Goal: Transaction & Acquisition: Download file/media

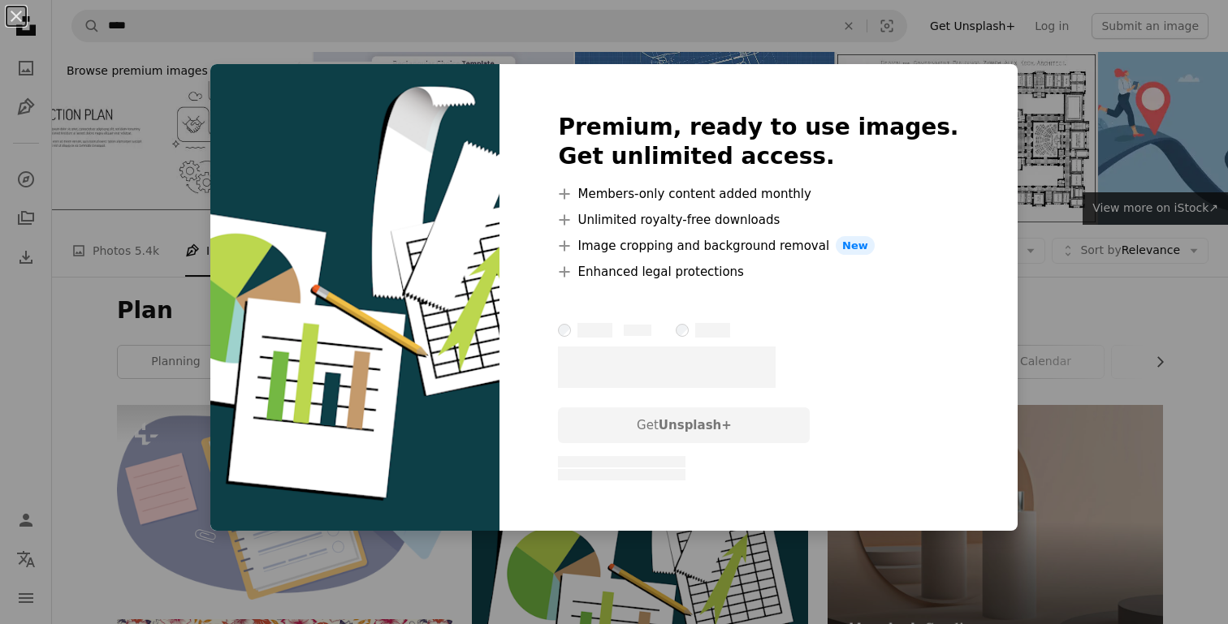
scroll to position [102, 0]
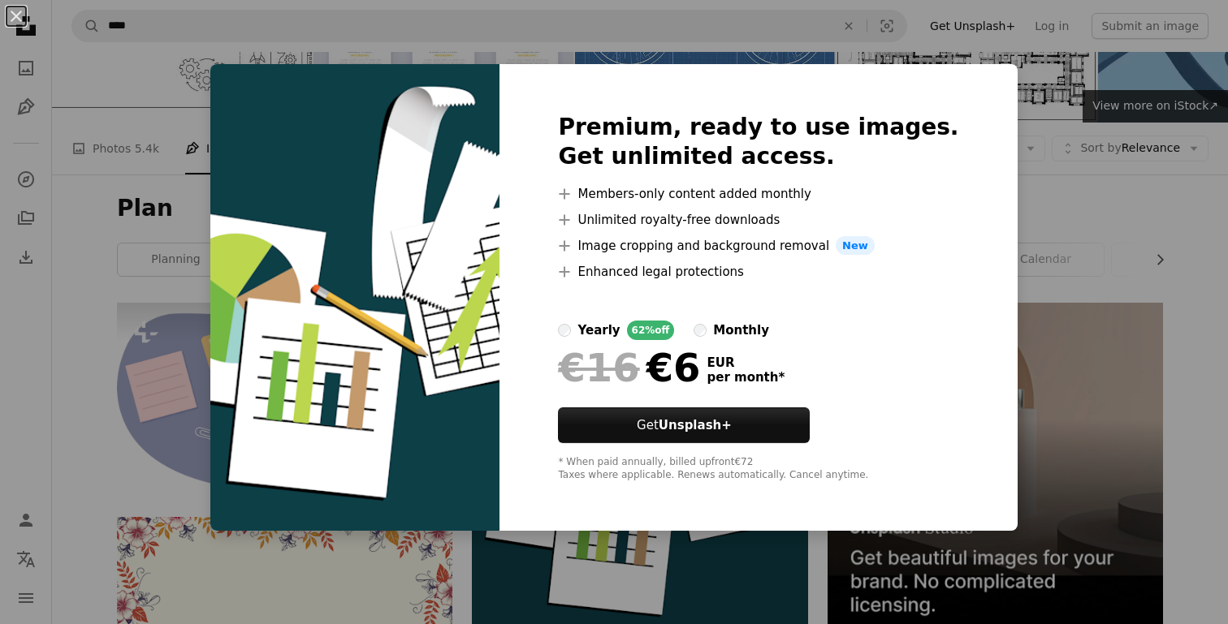
click at [1085, 171] on div "An X shape Premium, ready to use images. Get unlimited access. A plus sign Memb…" at bounding box center [614, 312] width 1228 height 624
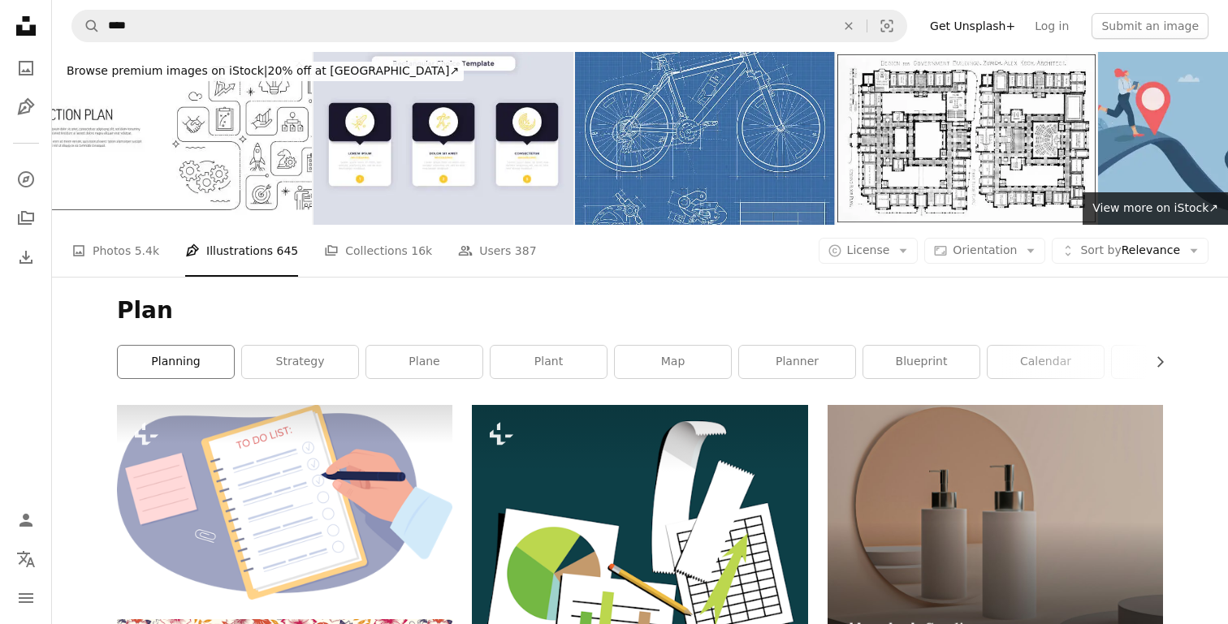
click at [161, 346] on link "planning" at bounding box center [176, 362] width 116 height 32
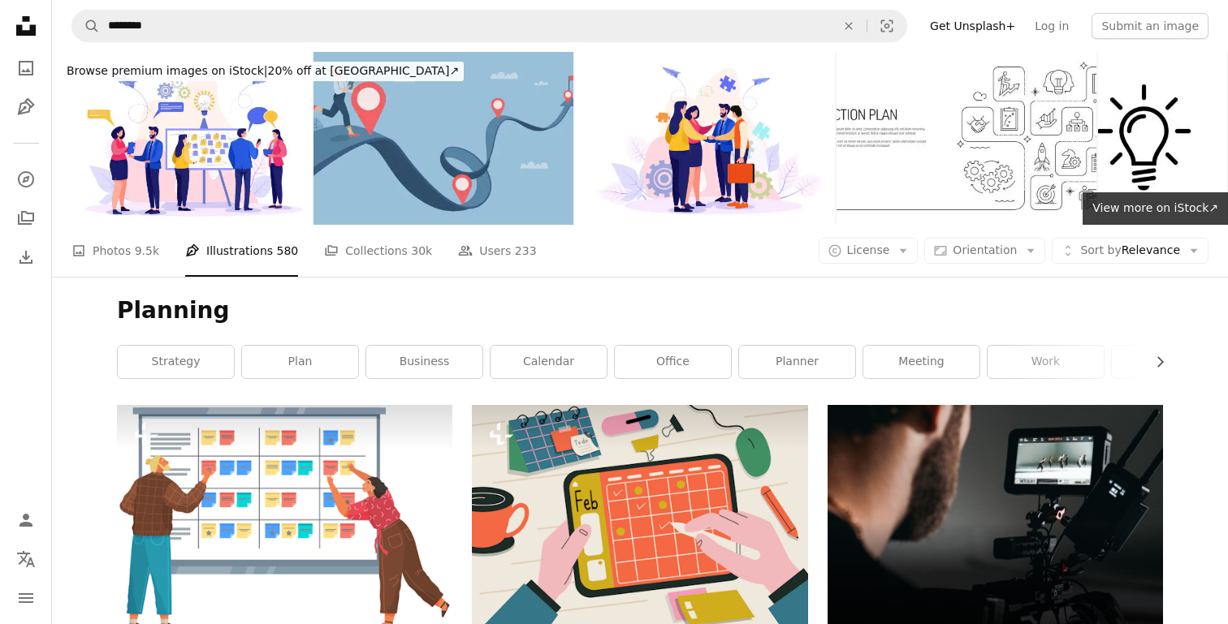
click at [869, 225] on div "A photo Photos 9.5k Pen Tool Illustrations 580 A stack of folders Collections 3…" at bounding box center [639, 251] width 1137 height 52
click at [871, 243] on span "License" at bounding box center [868, 251] width 43 height 16
click at [874, 197] on link "Free" at bounding box center [900, 207] width 133 height 29
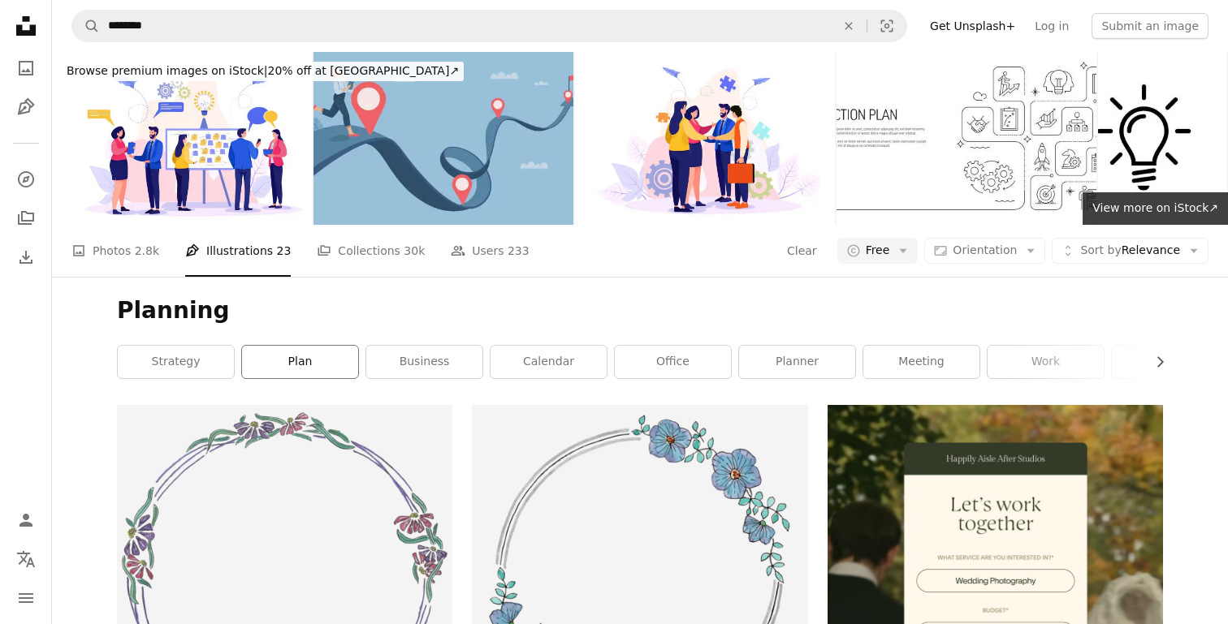
click at [297, 346] on link "plan" at bounding box center [300, 362] width 116 height 32
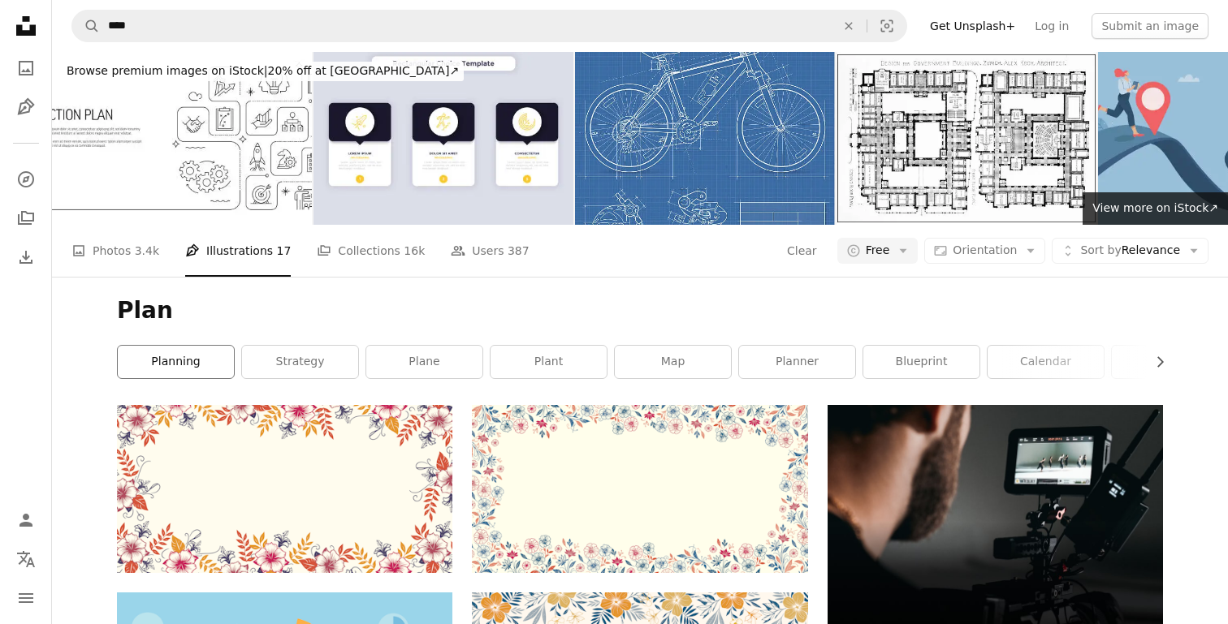
click at [175, 346] on link "planning" at bounding box center [176, 362] width 116 height 32
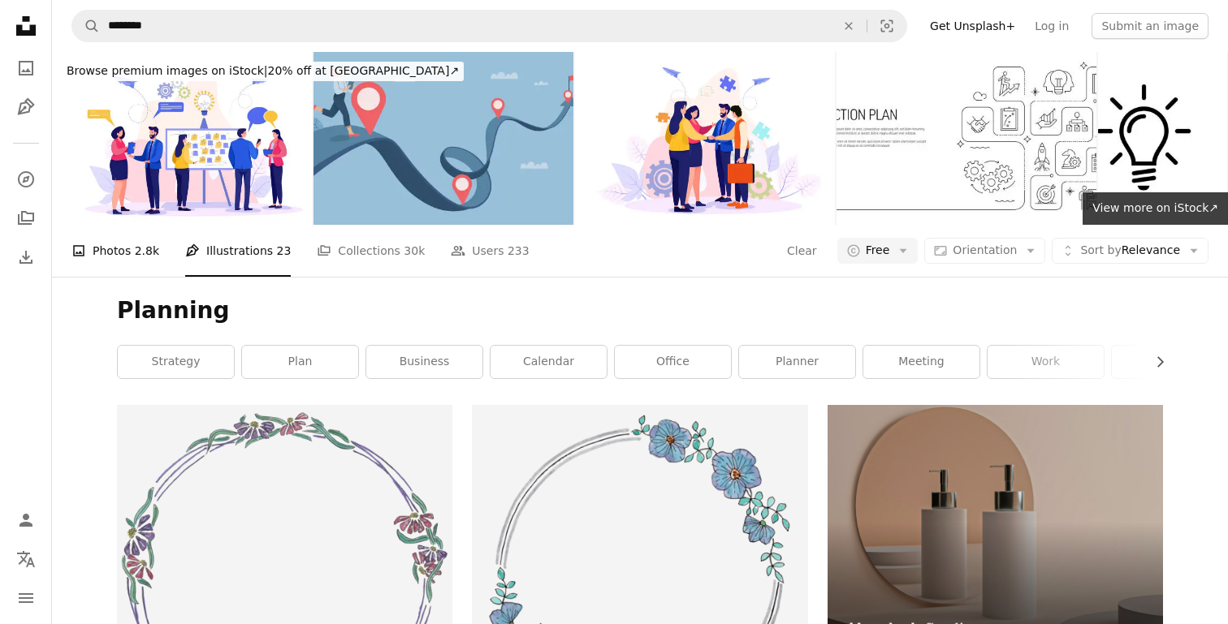
click at [110, 225] on link "A photo Photos 2.8k" at bounding box center [115, 251] width 88 height 52
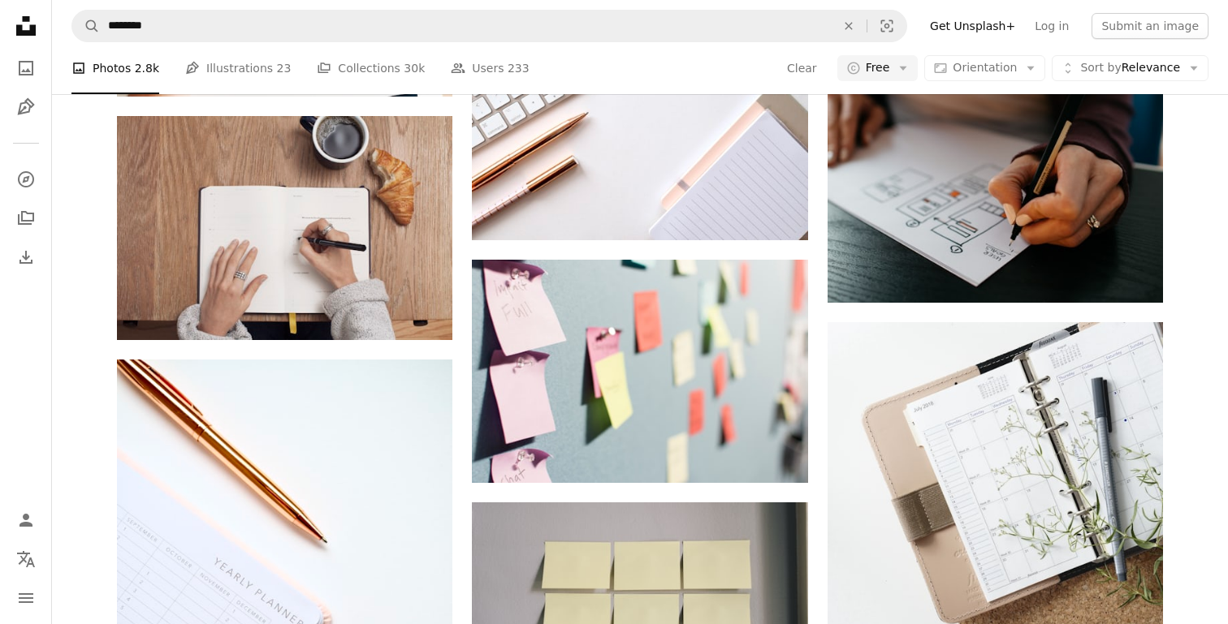
scroll to position [1633, 0]
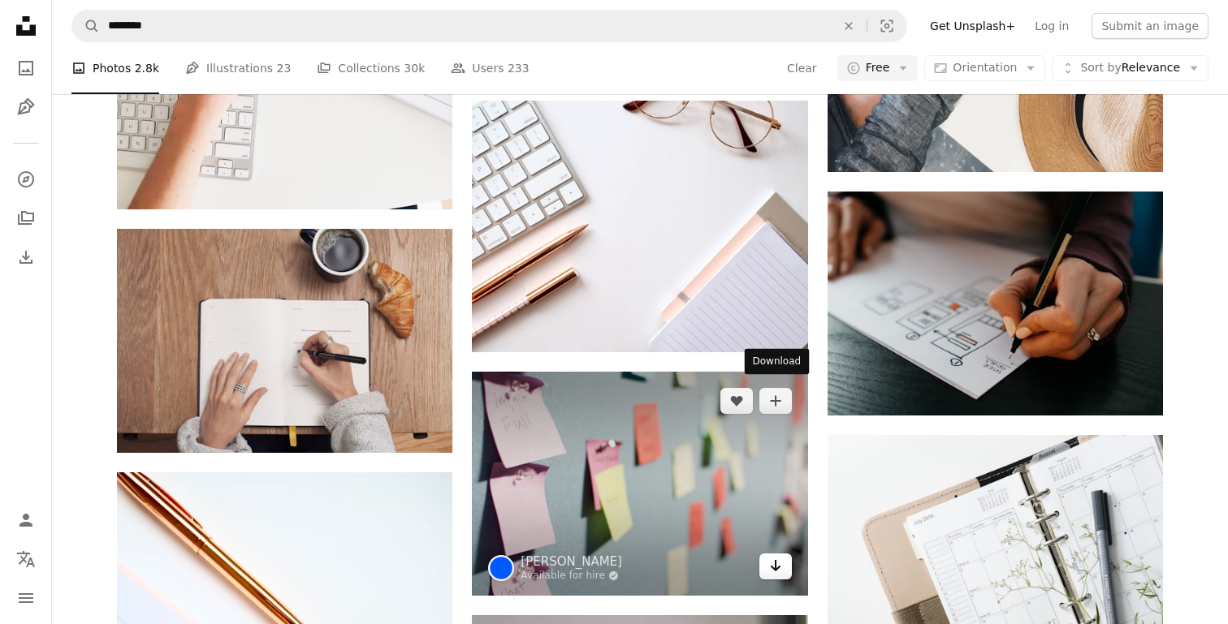
click at [778, 556] on icon "Arrow pointing down" at bounding box center [775, 565] width 13 height 19
